Goal: Navigation & Orientation: Find specific page/section

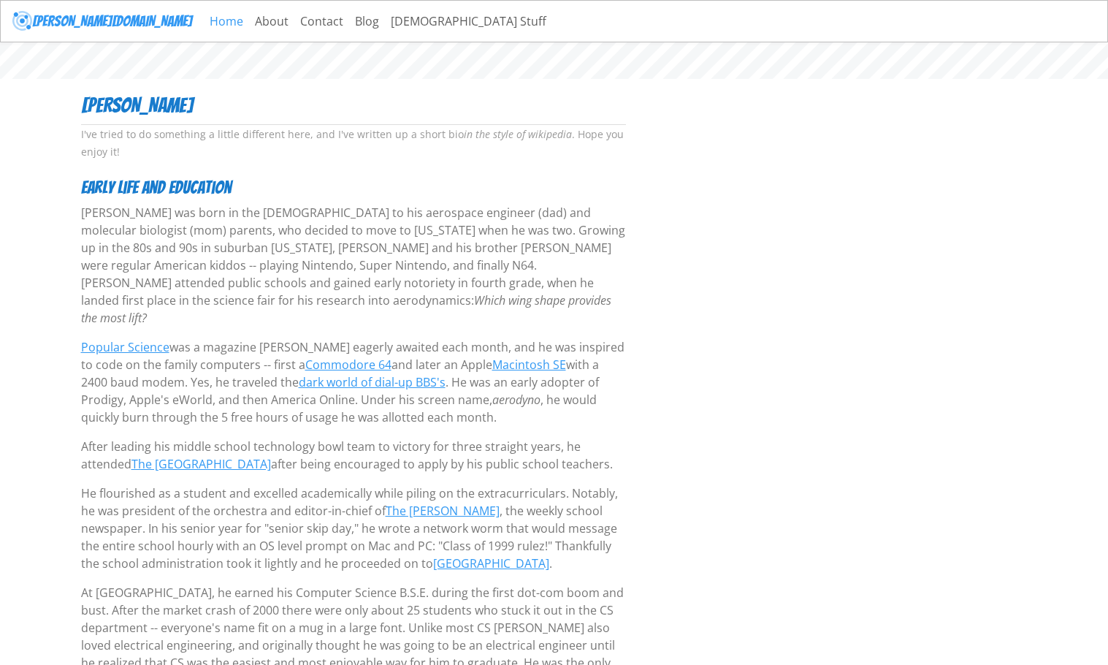
click at [204, 18] on link "Home" at bounding box center [226, 21] width 45 height 29
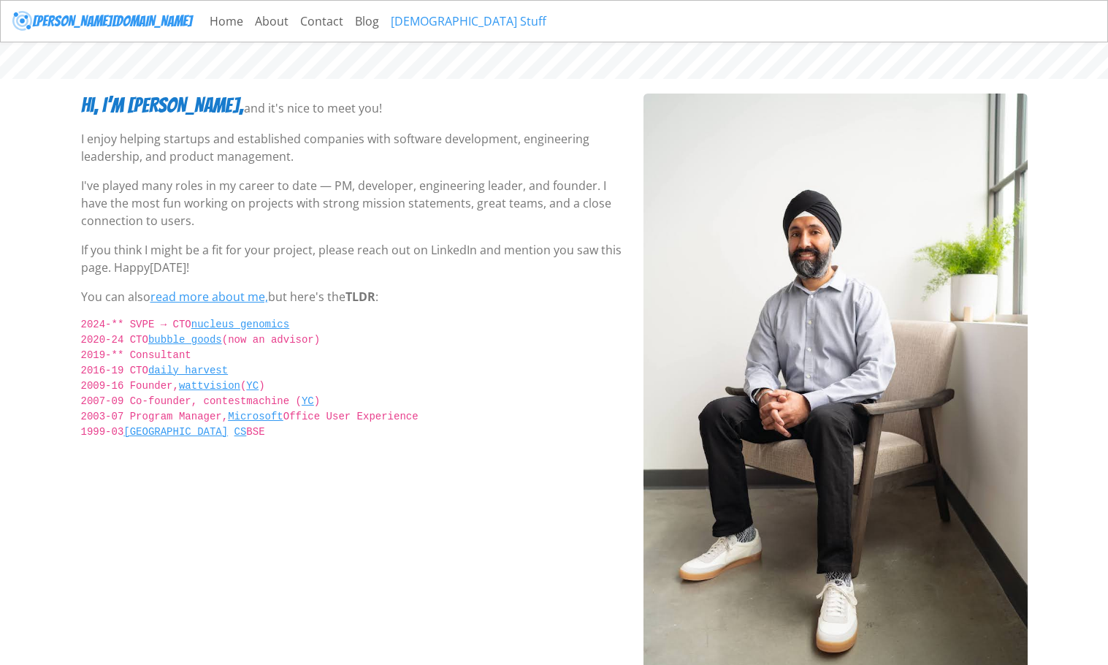
click at [385, 20] on link "[DEMOGRAPHIC_DATA] Stuff" at bounding box center [468, 21] width 167 height 29
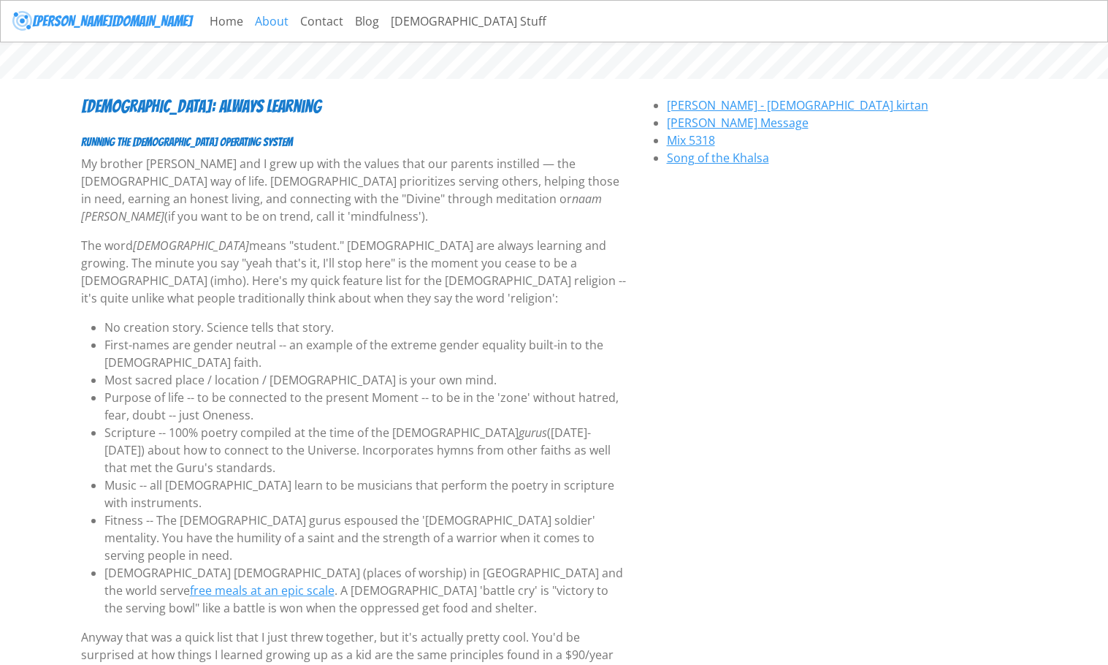
click at [249, 23] on link "About" at bounding box center [271, 21] width 45 height 29
click at [204, 19] on link "Home" at bounding box center [226, 21] width 45 height 29
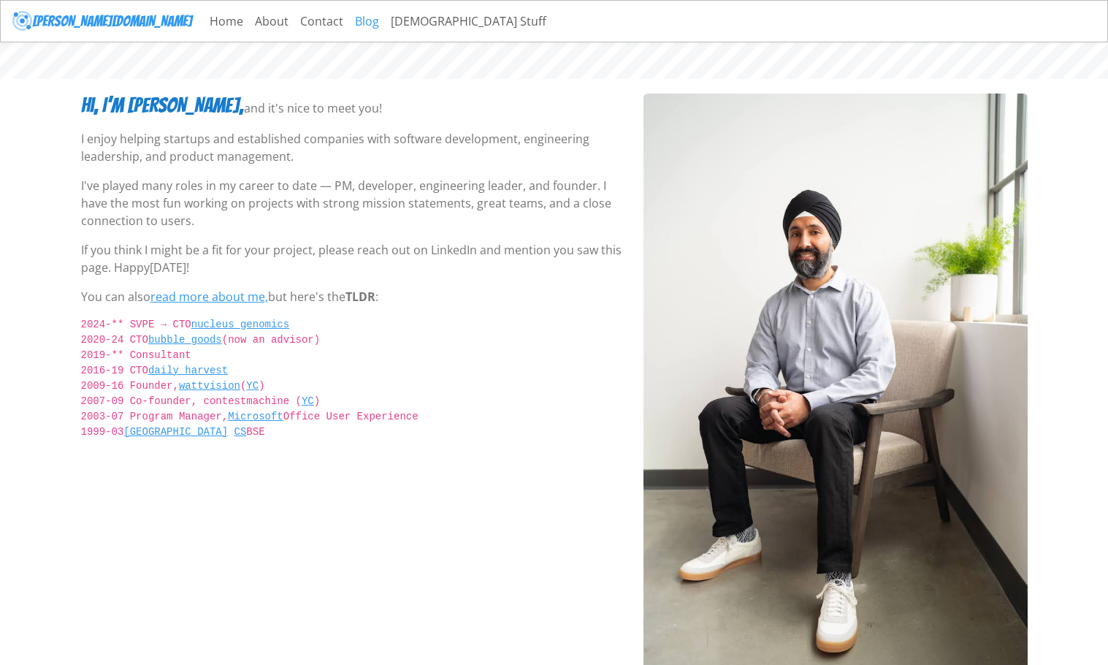
click at [349, 20] on link "Blog" at bounding box center [367, 21] width 36 height 29
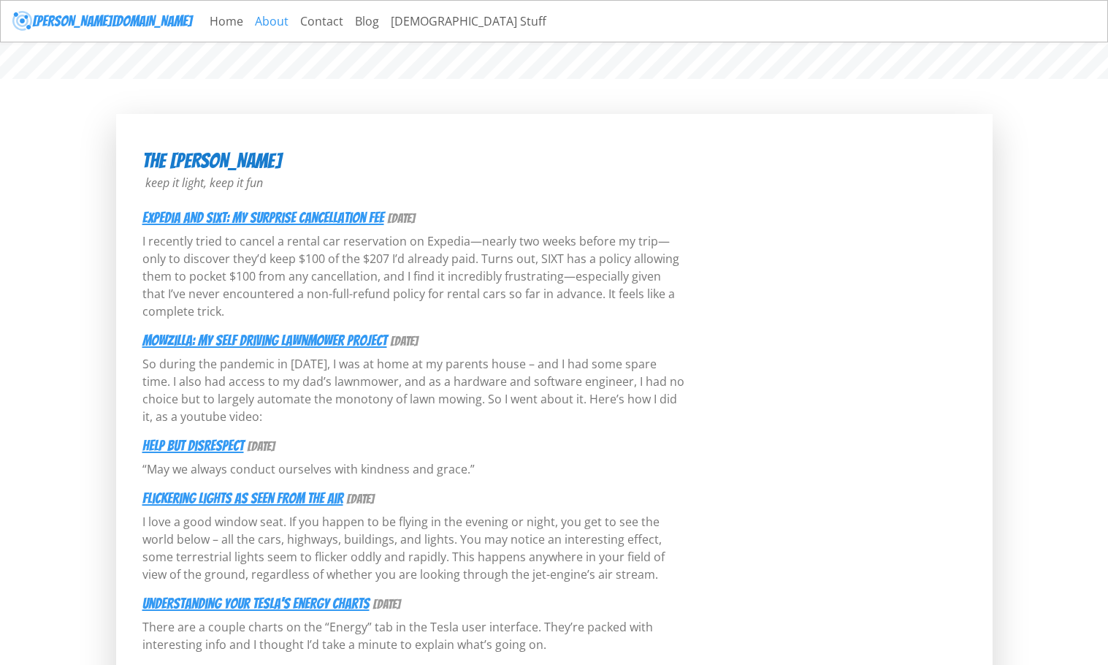
click at [249, 15] on link "About" at bounding box center [271, 21] width 45 height 29
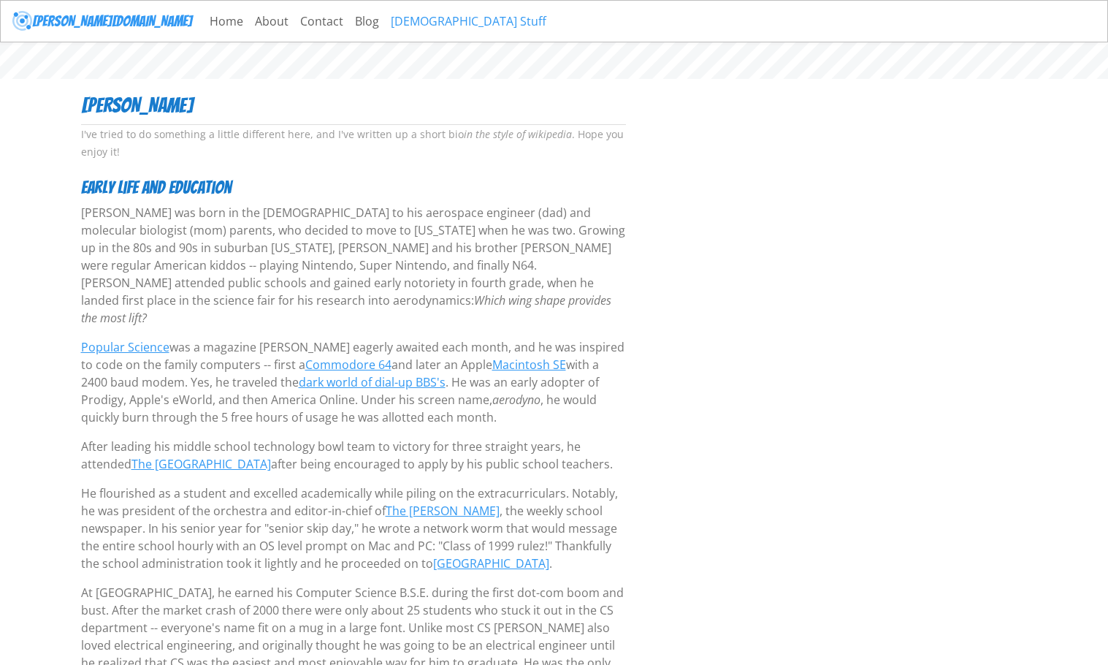
click at [385, 21] on link "[DEMOGRAPHIC_DATA] Stuff" at bounding box center [468, 21] width 167 height 29
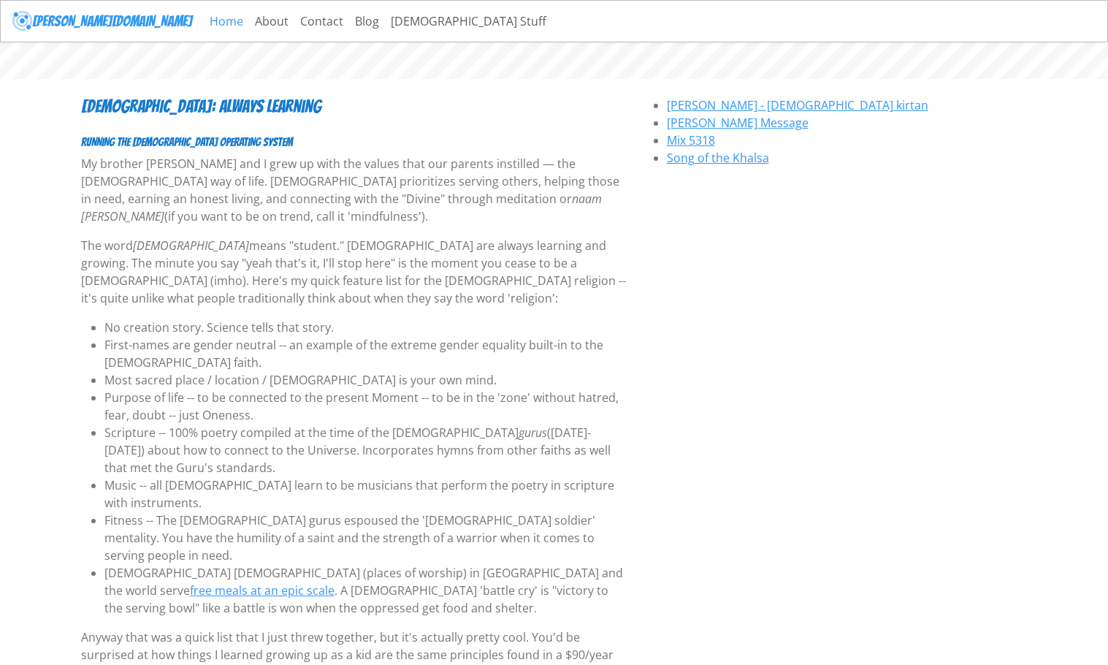
click at [204, 23] on link "Home" at bounding box center [226, 21] width 45 height 29
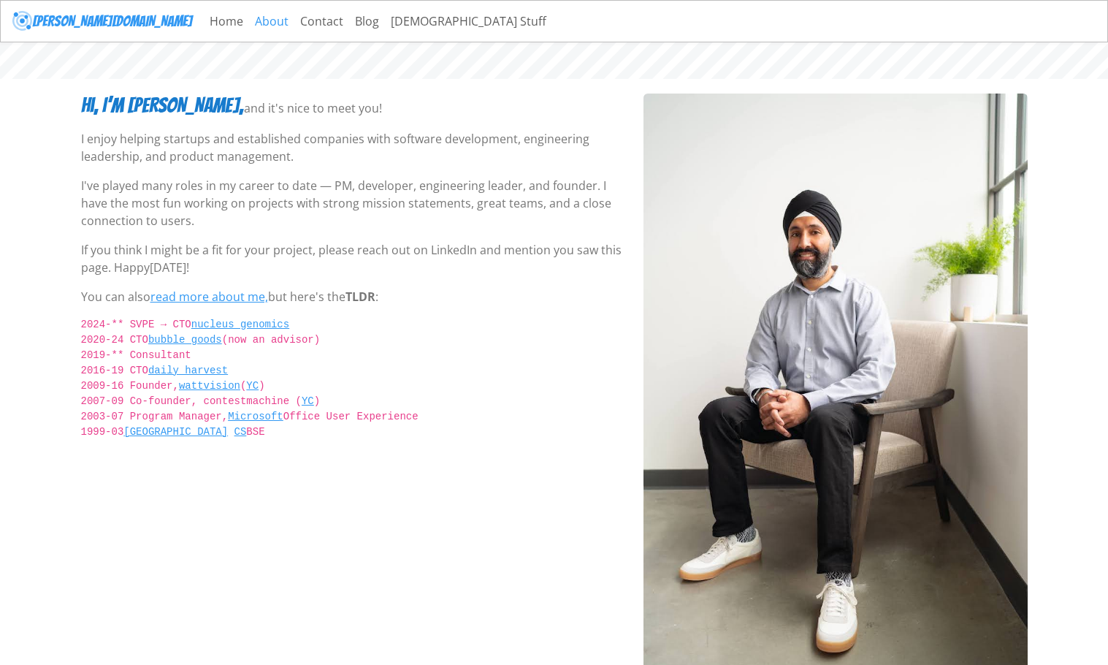
click at [249, 24] on link "About" at bounding box center [271, 21] width 45 height 29
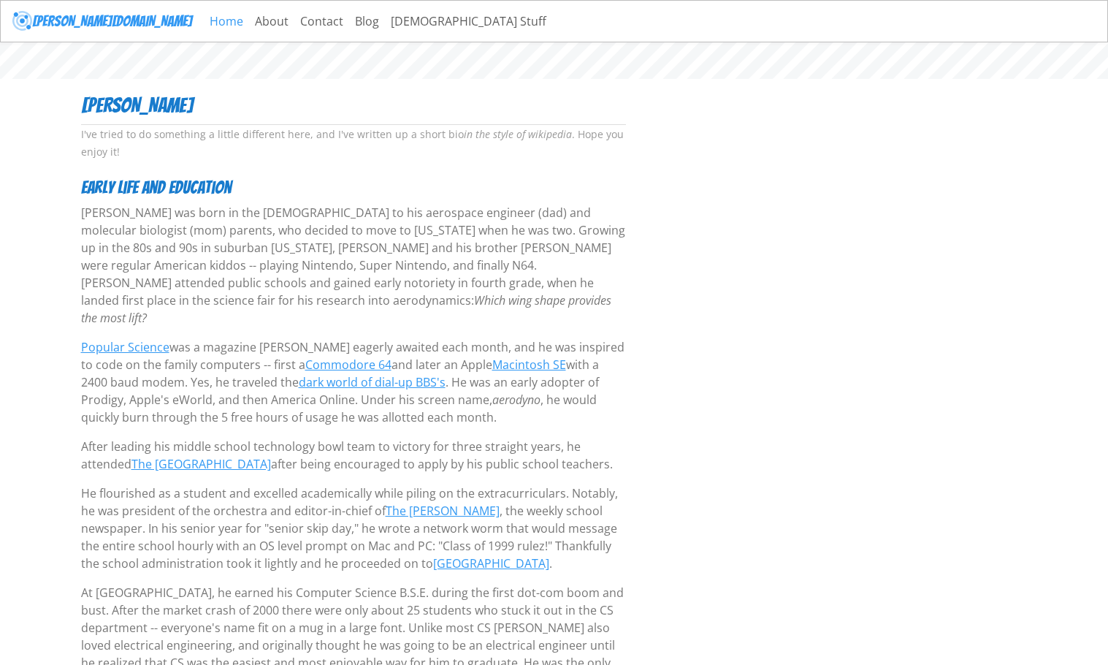
click at [204, 19] on link "Home" at bounding box center [226, 21] width 45 height 29
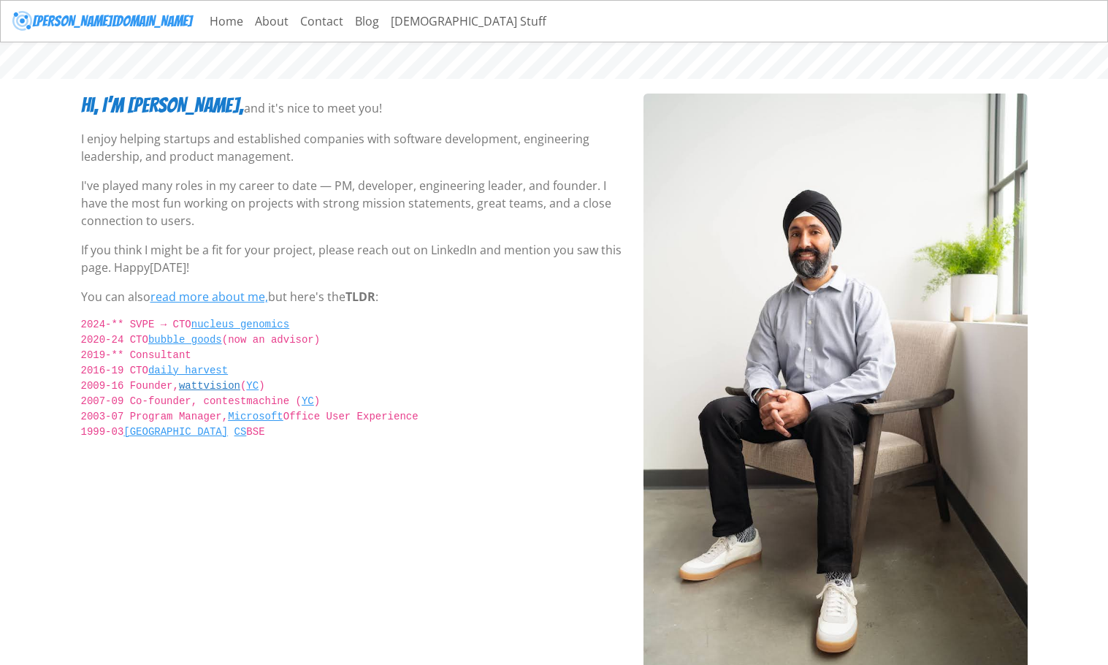
click at [229, 384] on link "wattvision" at bounding box center [209, 386] width 61 height 12
click at [172, 433] on link "Princeton" at bounding box center [175, 432] width 104 height 12
click at [294, 26] on link "Contact" at bounding box center [321, 21] width 55 height 29
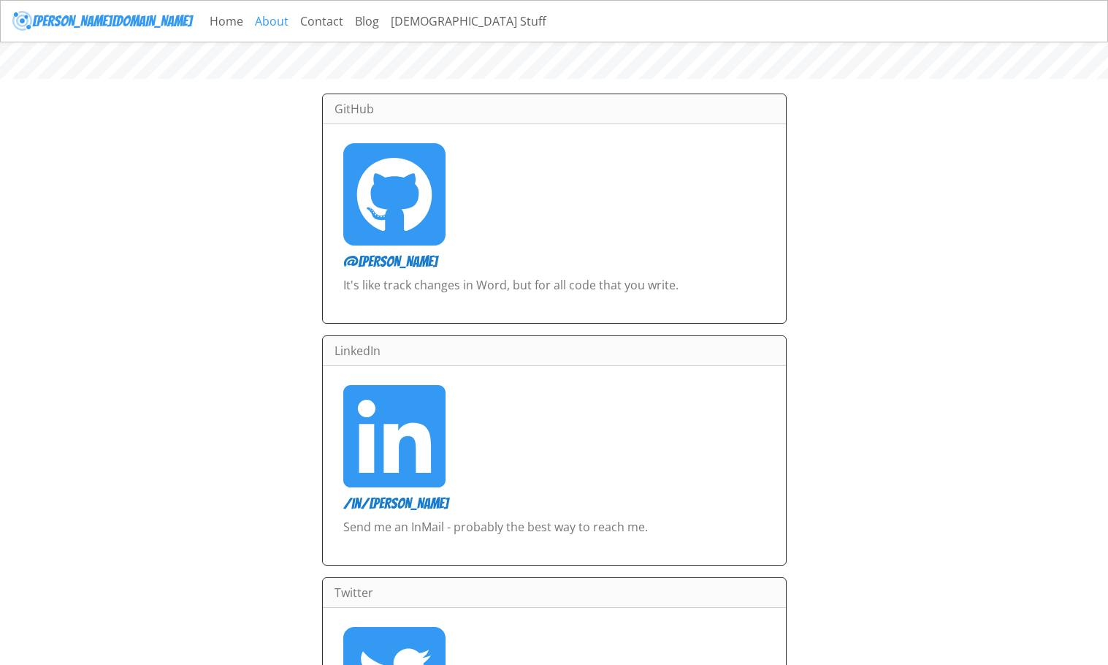
click at [249, 23] on link "About" at bounding box center [271, 21] width 45 height 29
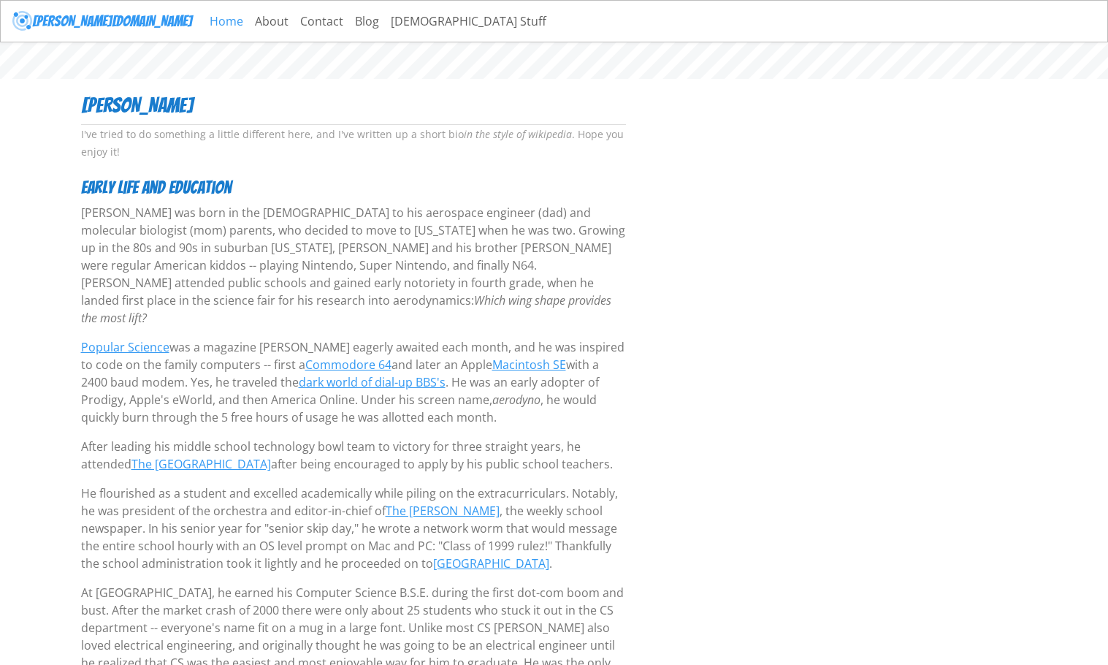
click at [204, 24] on link "Home" at bounding box center [226, 21] width 45 height 29
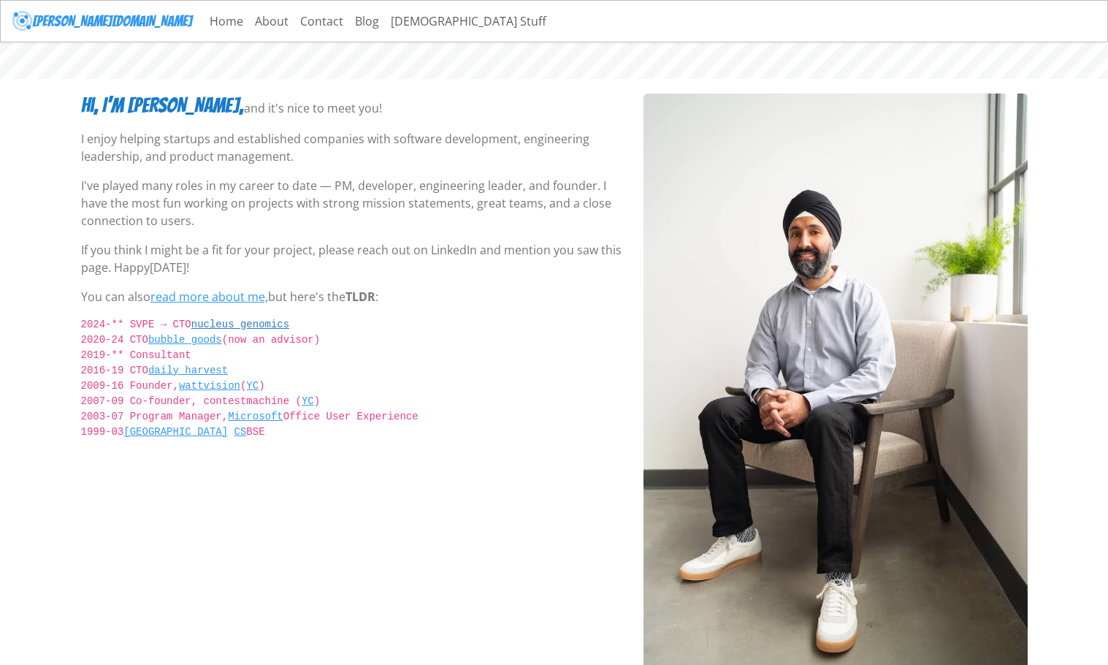
click at [247, 323] on link "nucleus genomics" at bounding box center [240, 324] width 98 height 12
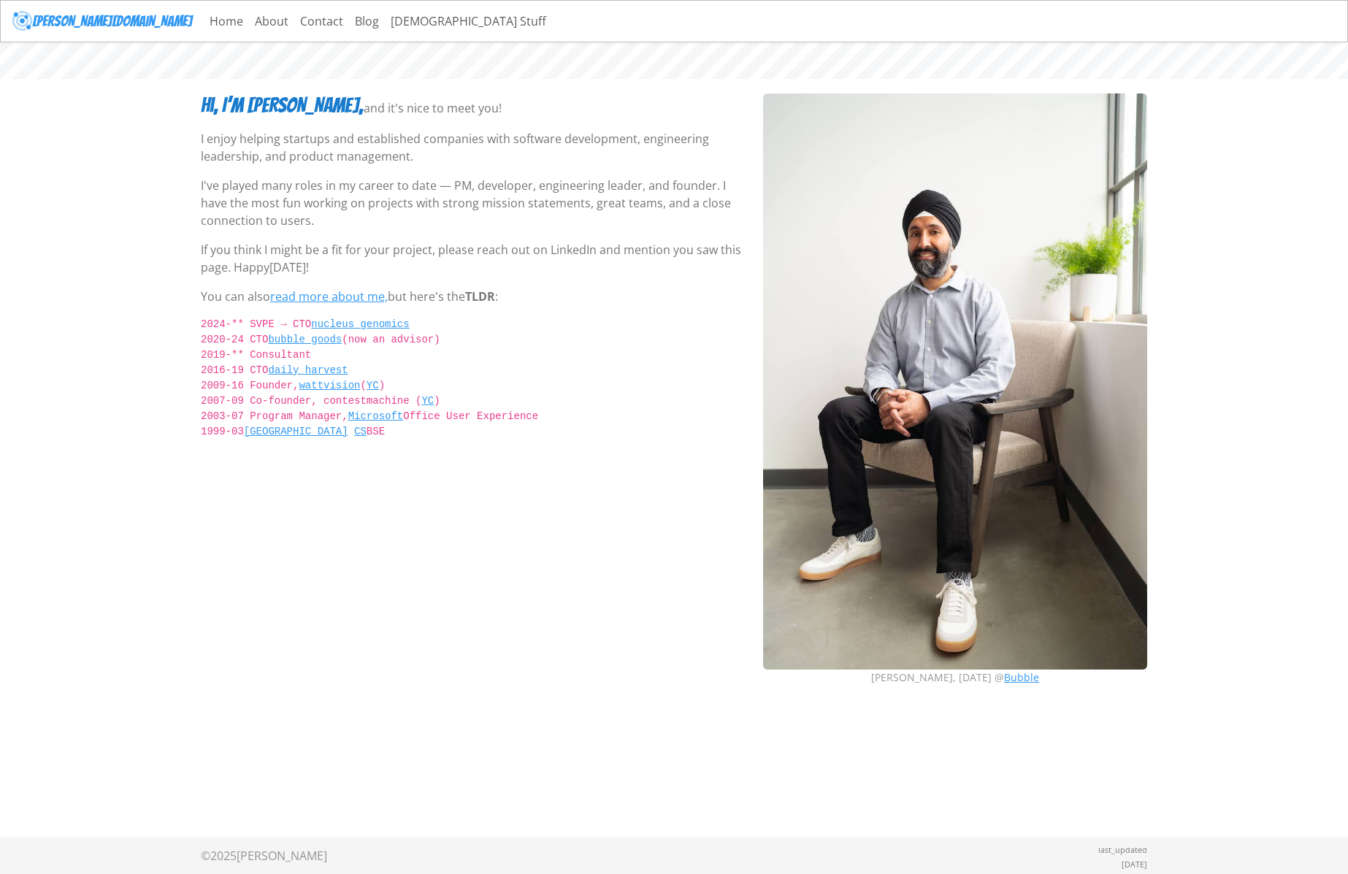
click at [906, 448] on img at bounding box center [955, 381] width 384 height 576
click at [249, 20] on link "About" at bounding box center [271, 21] width 45 height 29
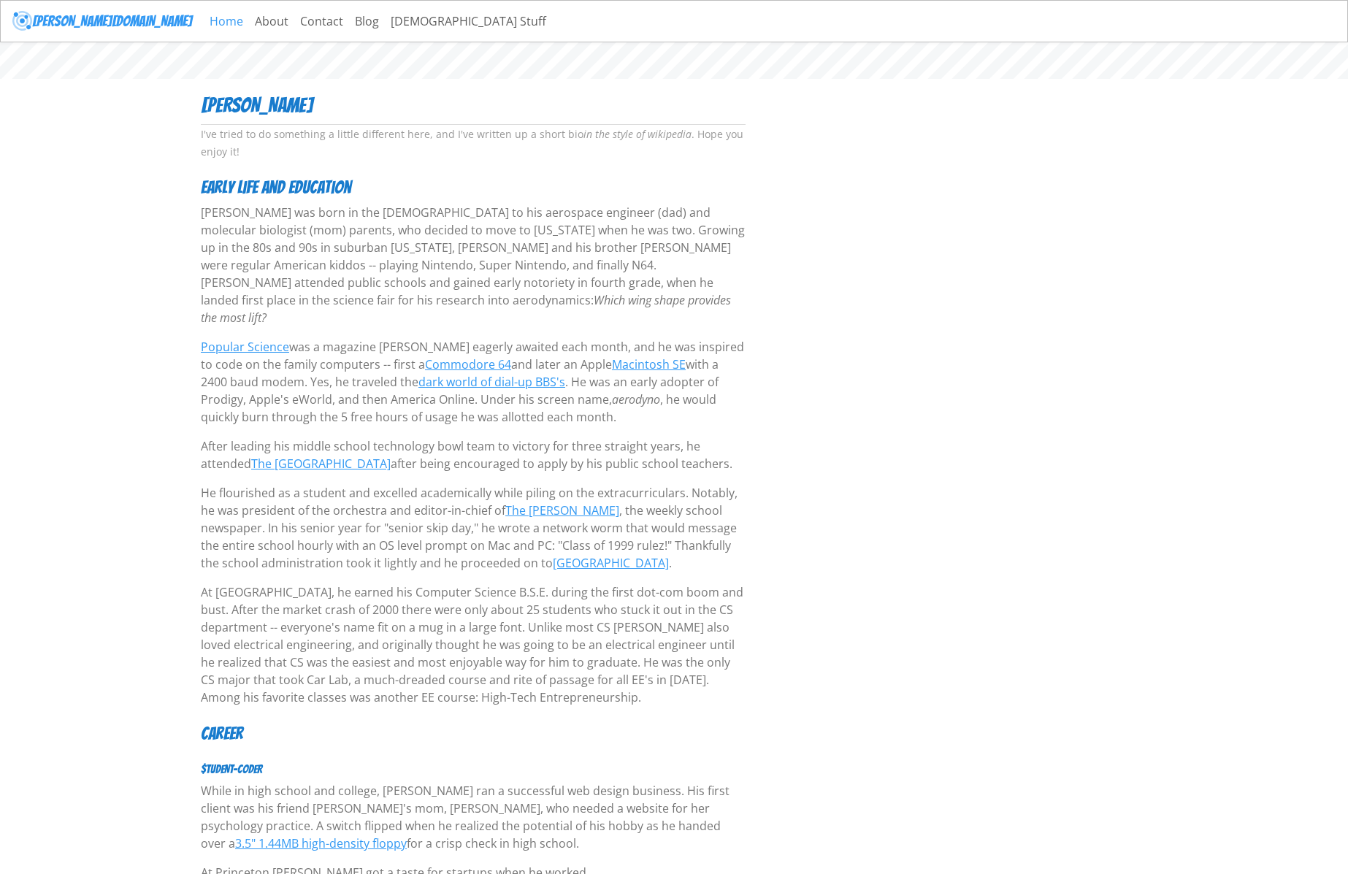
click at [204, 23] on link "Home" at bounding box center [226, 21] width 45 height 29
